Goal: Transaction & Acquisition: Purchase product/service

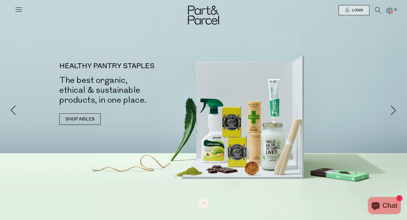
click at [18, 10] on icon at bounding box center [19, 9] width 8 height 8
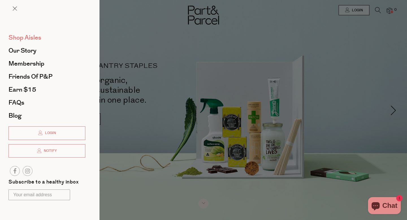
click at [34, 38] on span "Shop Aisles" at bounding box center [24, 37] width 33 height 9
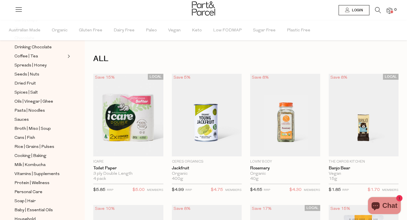
scroll to position [183, 0]
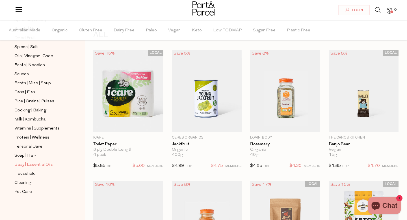
click at [28, 164] on span "Baby | Essential Oils" at bounding box center [33, 164] width 38 height 7
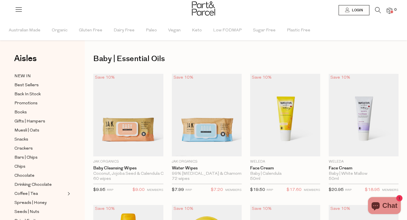
click at [378, 12] on icon at bounding box center [378, 10] width 6 height 6
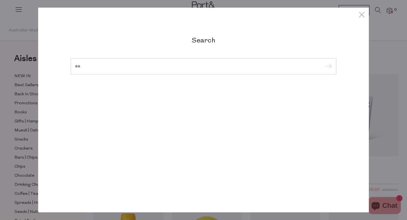
type input "e"
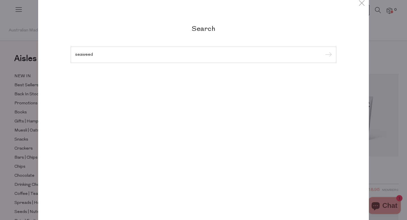
type input "seaweed"
click at [324, 51] on input "submit" at bounding box center [328, 55] width 8 height 8
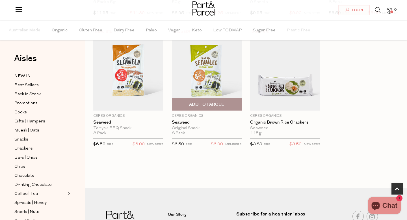
scroll to position [307, 0]
